Goal: Task Accomplishment & Management: Manage account settings

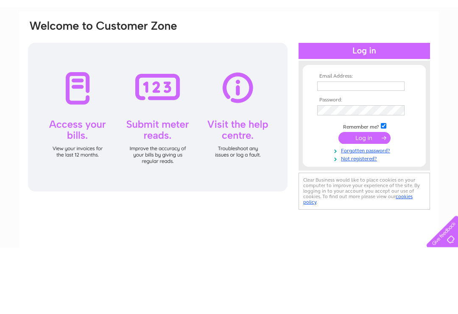
scroll to position [60, 0]
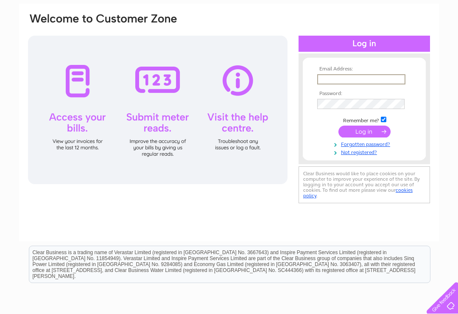
click at [380, 79] on input "text" at bounding box center [361, 79] width 88 height 10
type input "enquiries@mandmmeats.co.uk"
click at [365, 136] on input "submit" at bounding box center [365, 131] width 52 height 12
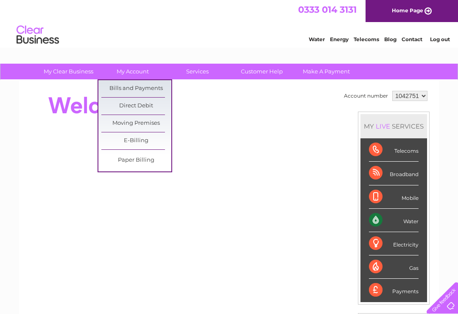
click at [113, 87] on link "Bills and Payments" at bounding box center [136, 88] width 70 height 17
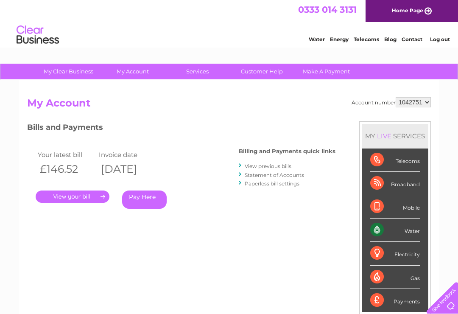
click at [281, 169] on link "View previous bills" at bounding box center [268, 166] width 47 height 6
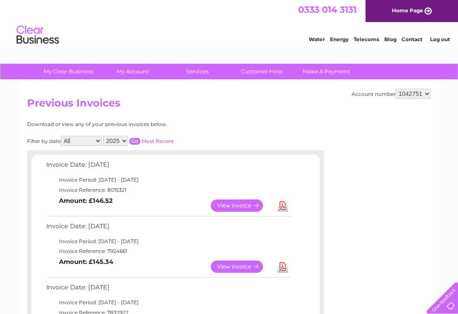
click at [240, 205] on link "View" at bounding box center [242, 205] width 62 height 12
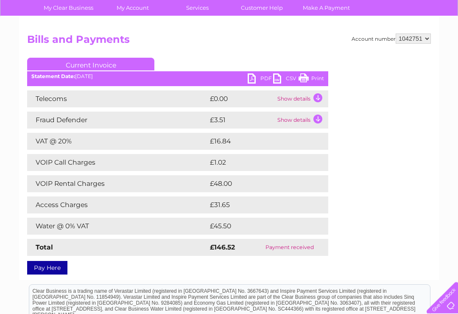
scroll to position [64, 0]
click at [306, 82] on link "Print" at bounding box center [311, 79] width 25 height 12
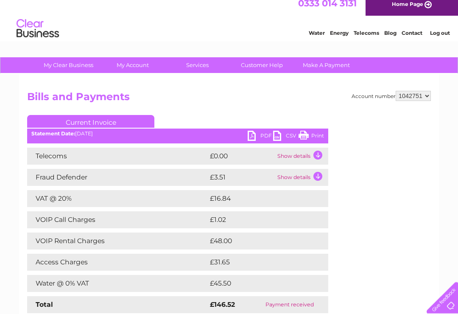
scroll to position [6, 0]
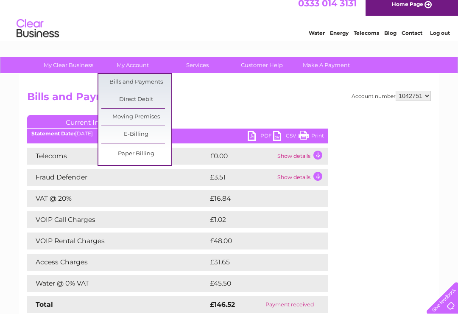
click at [143, 86] on link "Bills and Payments" at bounding box center [136, 82] width 70 height 17
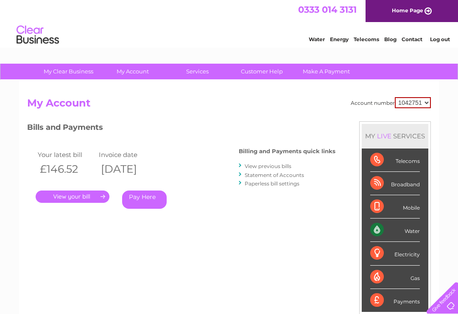
click at [281, 163] on link "View previous bills" at bounding box center [268, 166] width 47 height 6
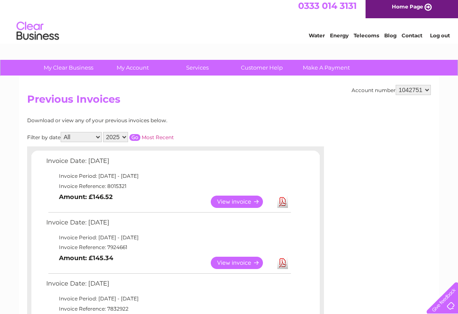
scroll to position [6, 0]
